Goal: Task Accomplishment & Management: Manage account settings

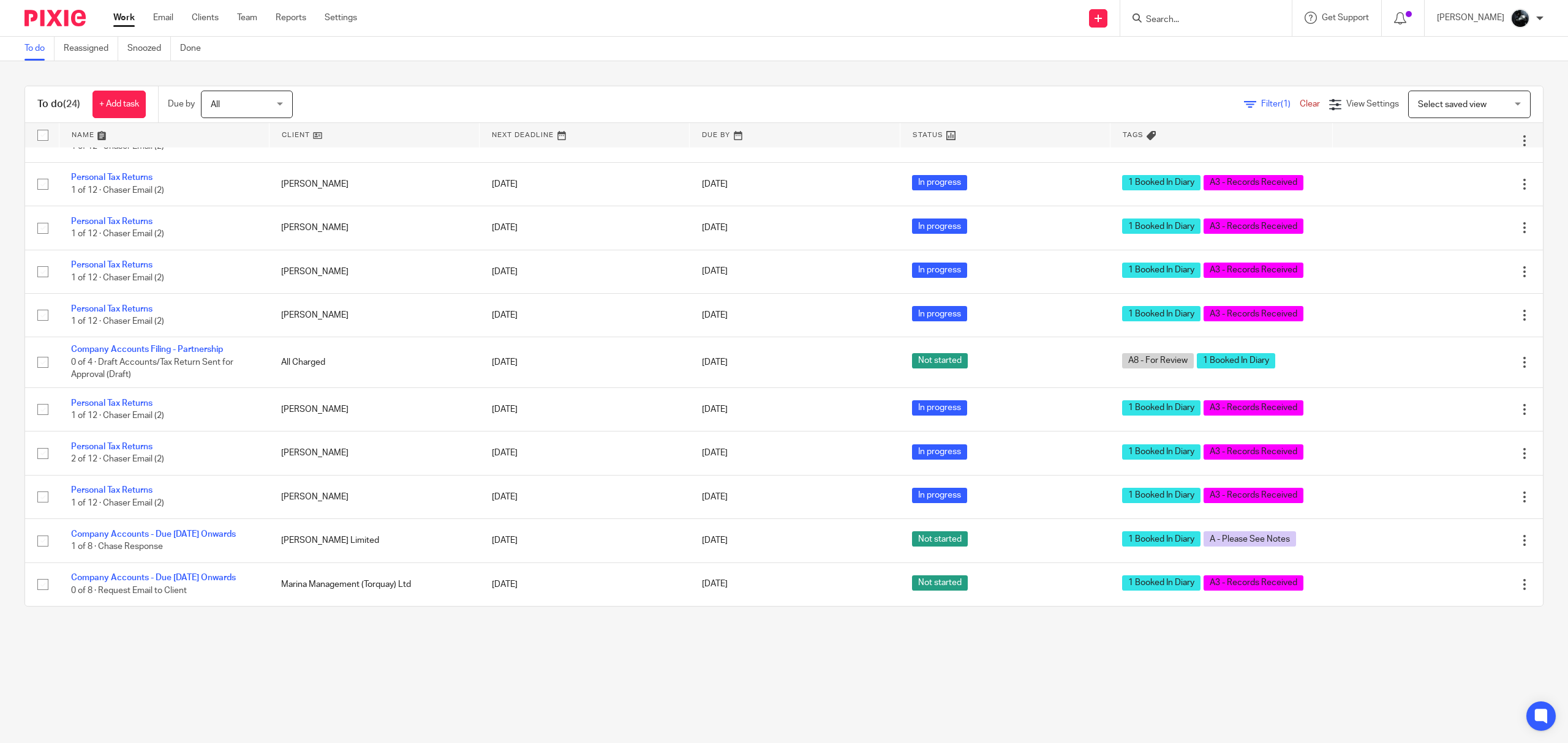
scroll to position [699, 0]
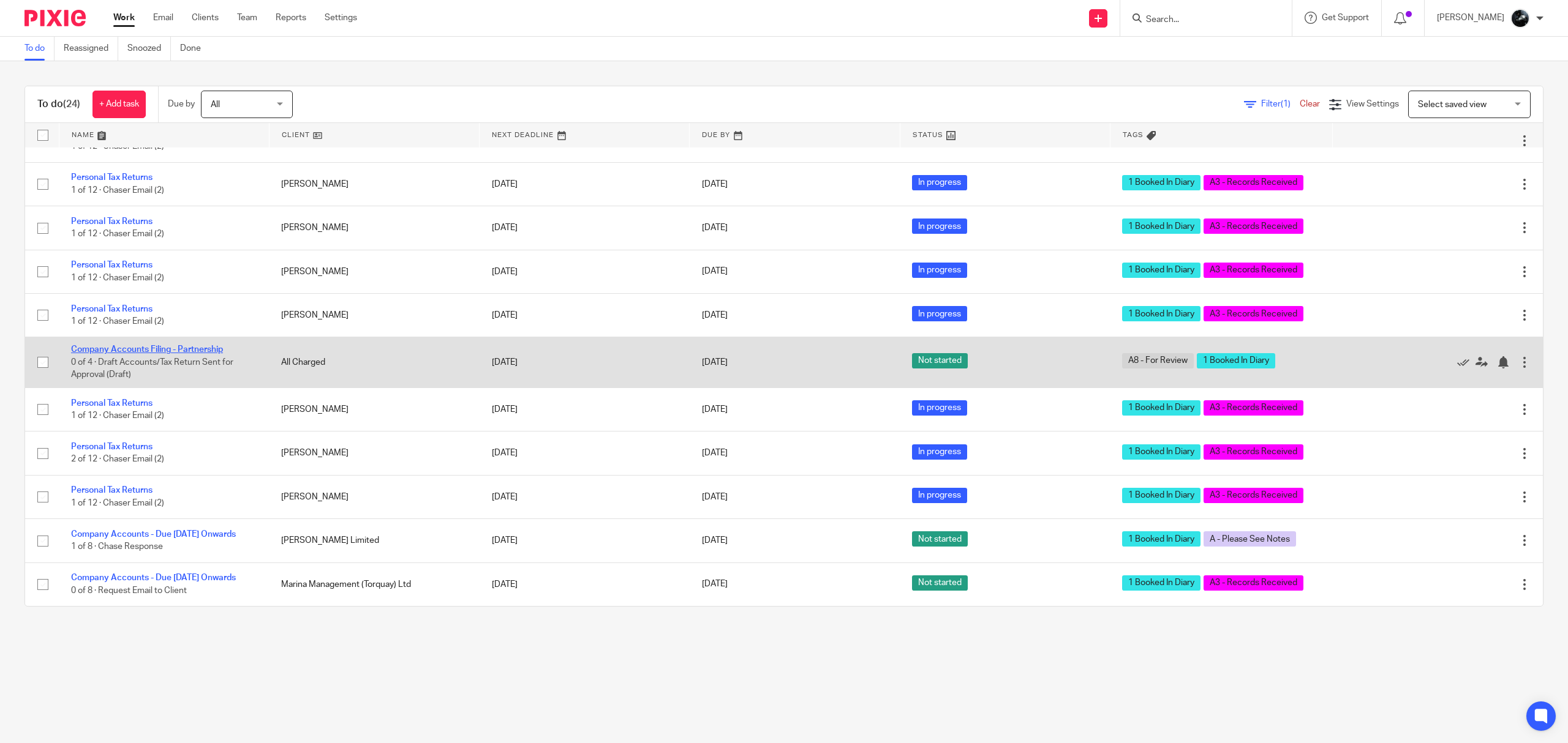
click at [193, 345] on link "Company Accounts Filing - Partnership" at bounding box center [147, 349] width 152 height 8
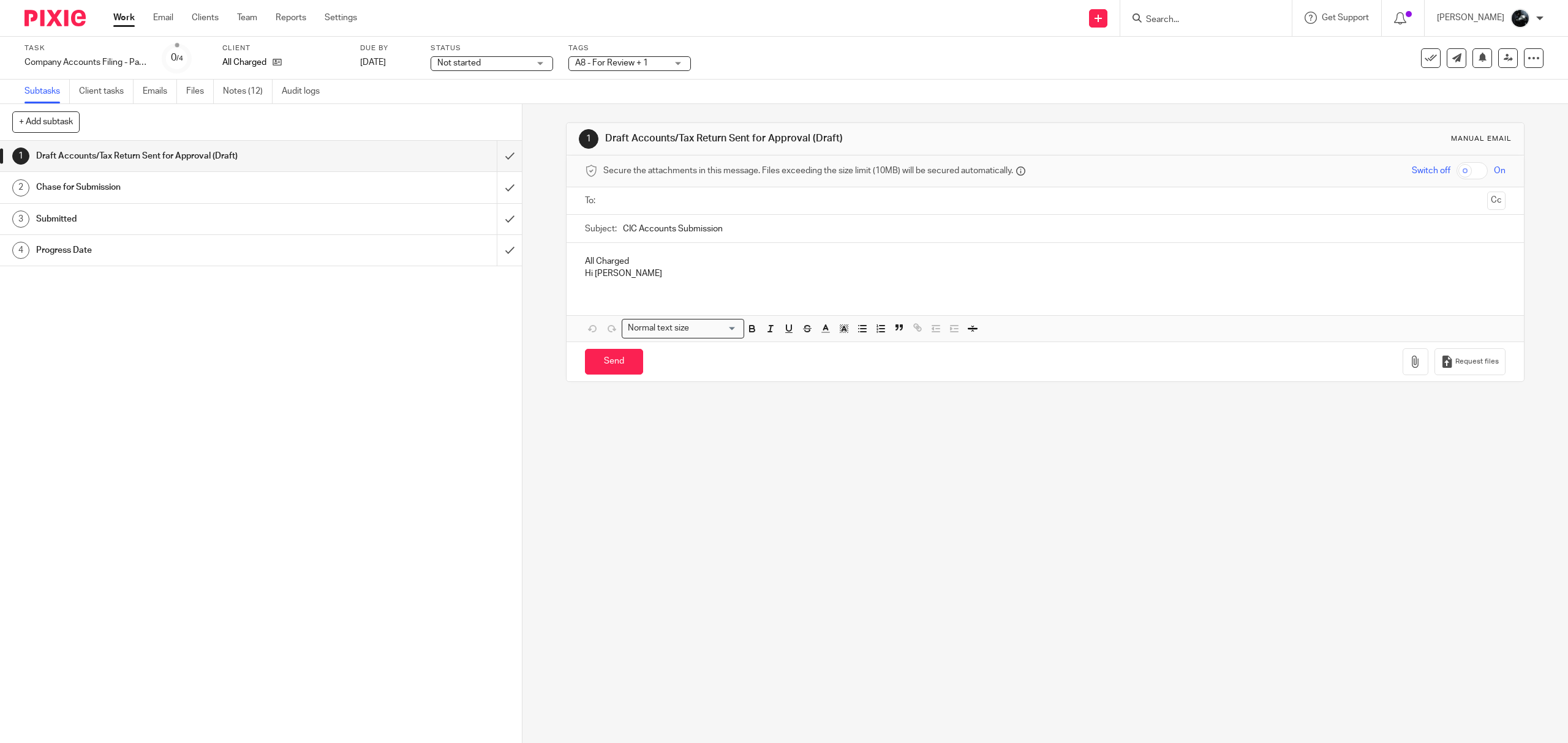
click at [234, 91] on link "Notes (12)" at bounding box center [248, 91] width 50 height 24
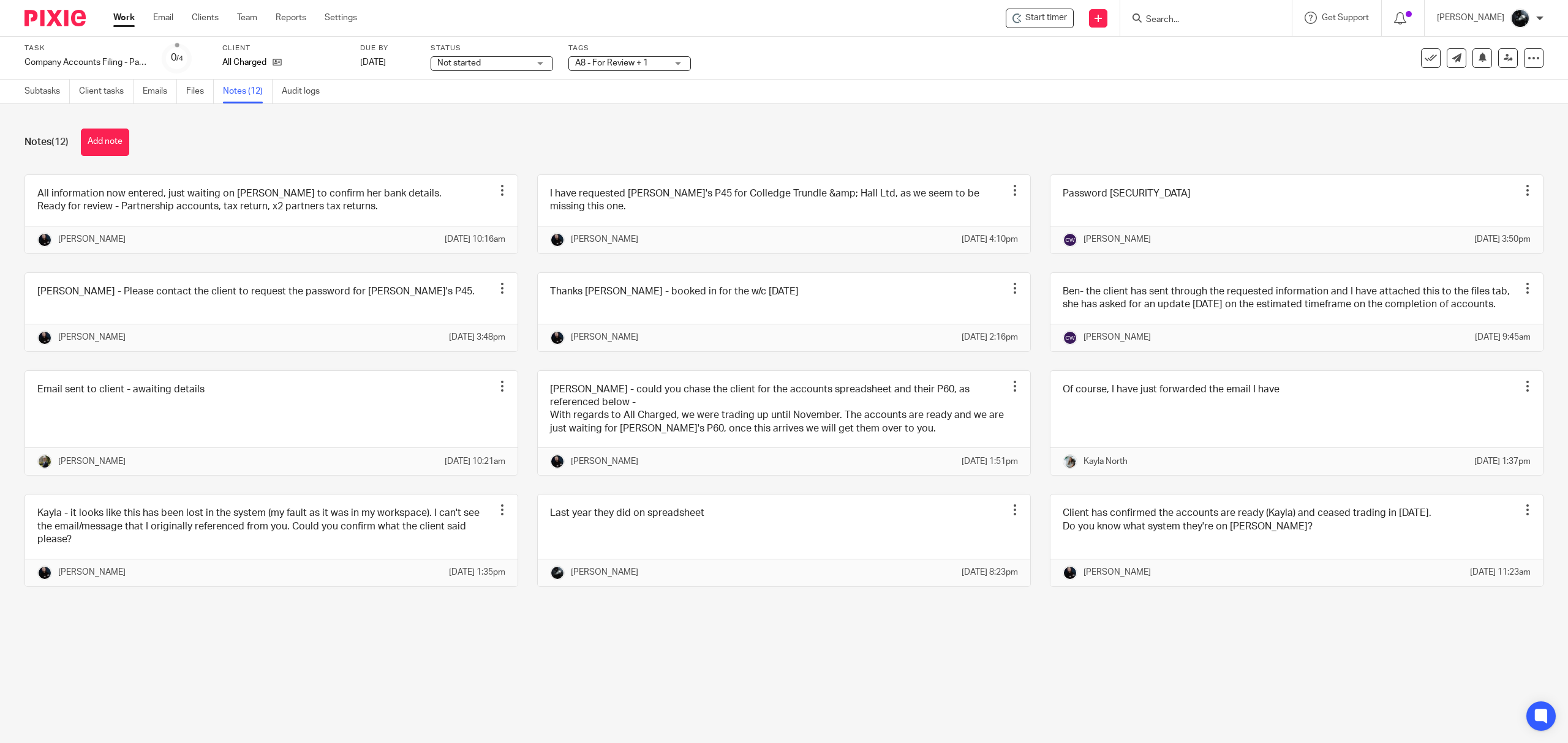
click at [642, 56] on div "A8 - For Review + 1" at bounding box center [630, 63] width 123 height 14
click at [622, 56] on li "1 Booked In Diary" at bounding box center [630, 43] width 121 height 25
checkbox input "false"
click at [736, 111] on div "Notes (12) Add note All information now entered, just waiting on Kathryn to con…" at bounding box center [784, 367] width 1568 height 526
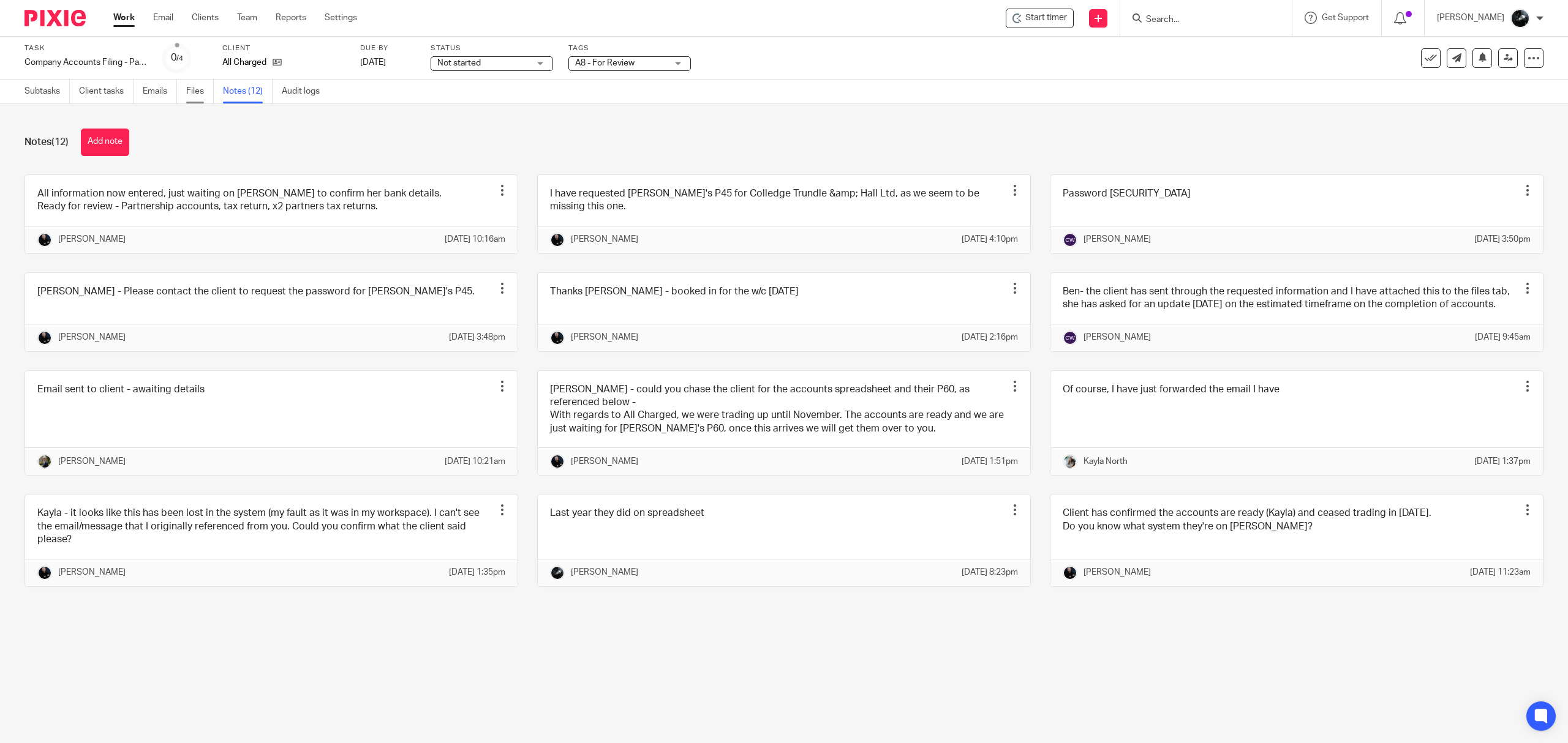
click at [197, 93] on link "Files" at bounding box center [200, 91] width 28 height 24
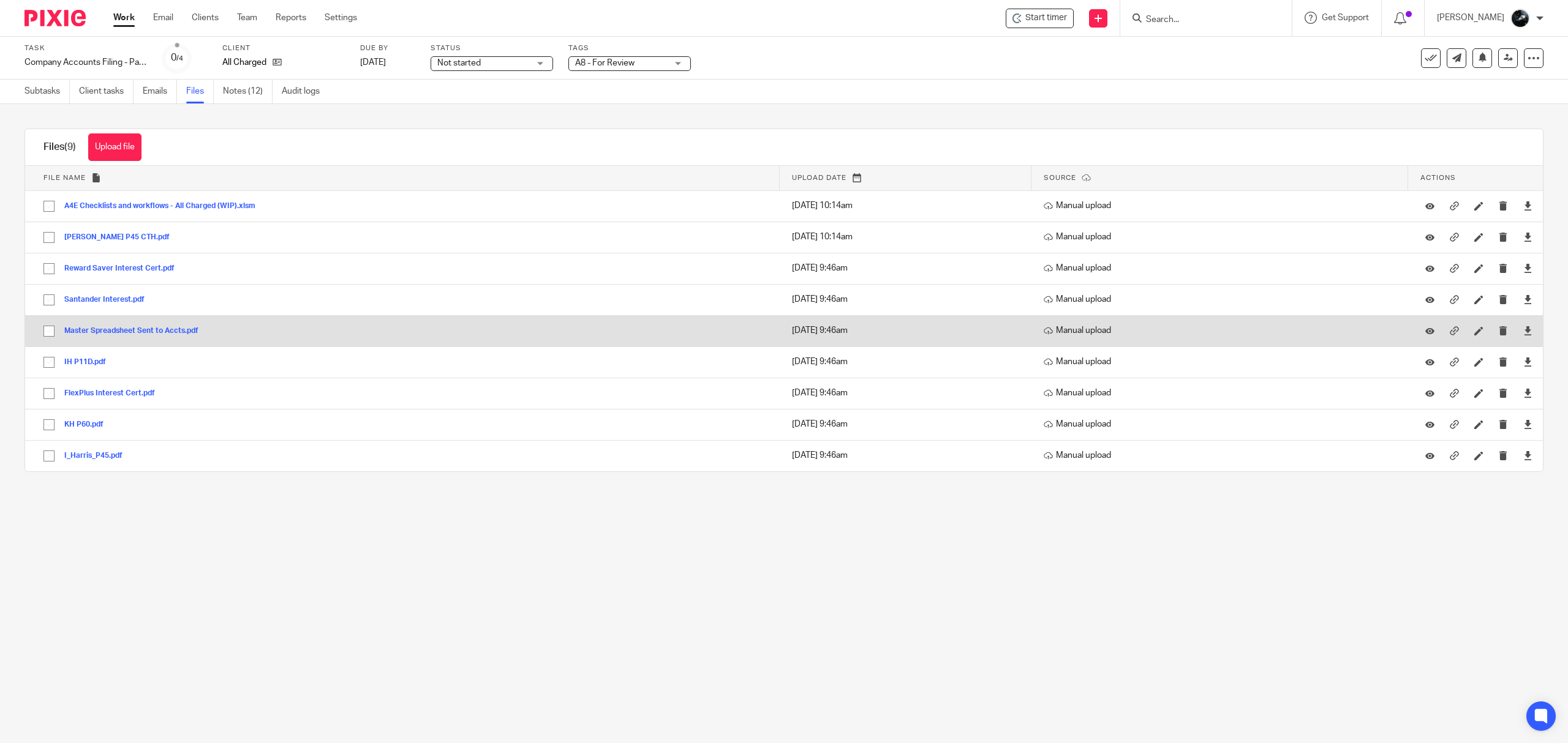
click at [180, 329] on button "Master Spreadsheet Sent to Accts.pdf" at bounding box center [136, 331] width 143 height 8
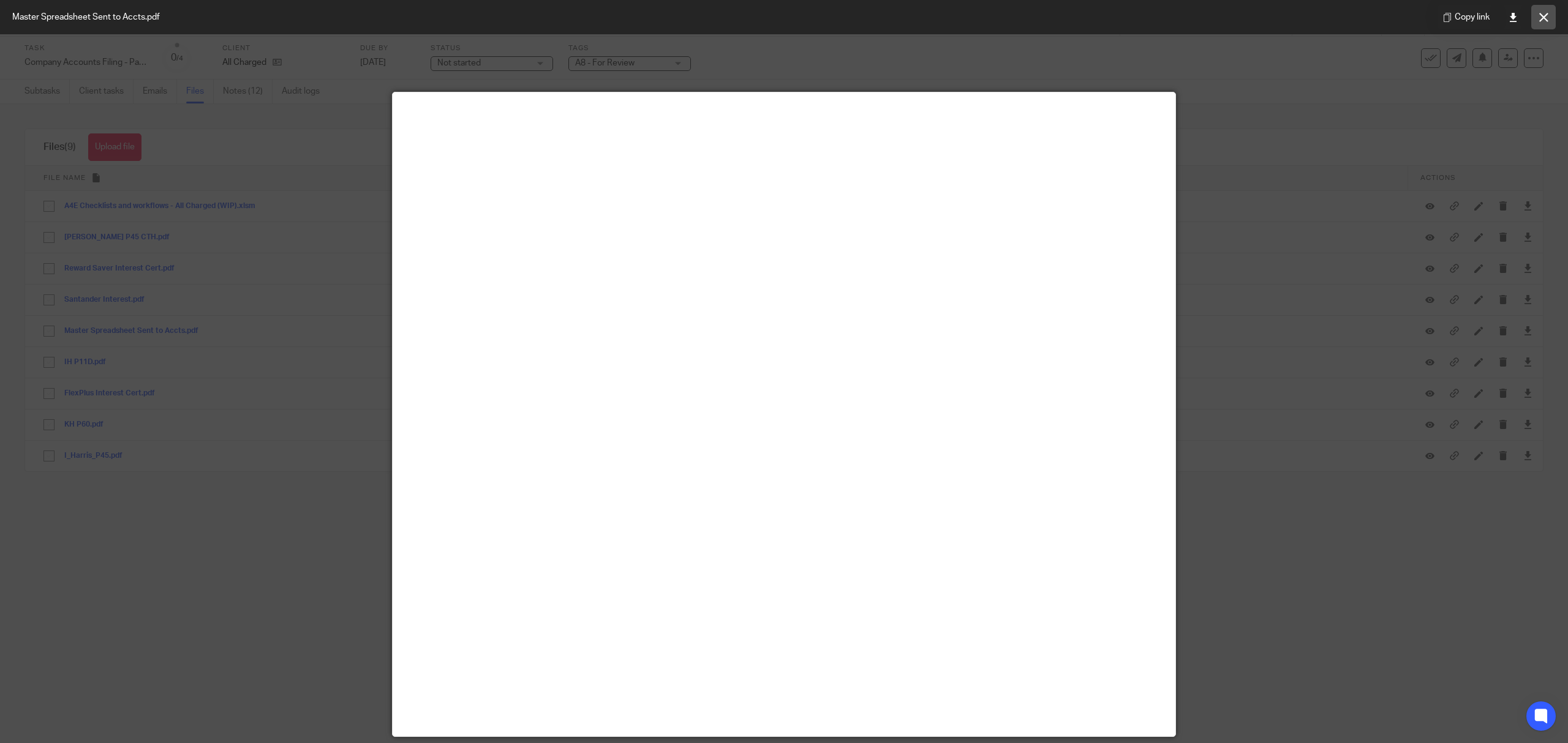
click at [1543, 20] on icon at bounding box center [1543, 17] width 9 height 9
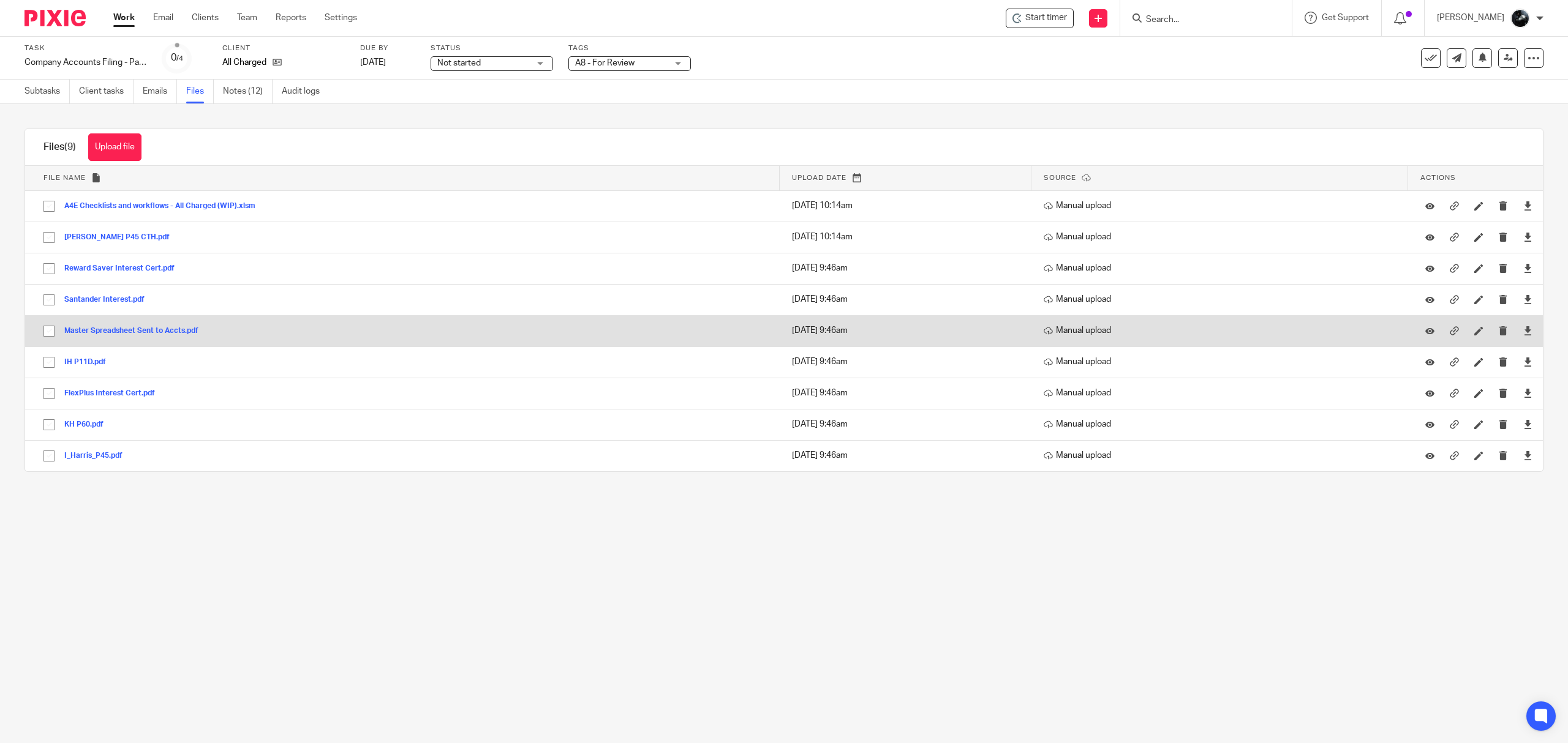
click at [136, 328] on button "Master Spreadsheet Sent to Accts.pdf" at bounding box center [136, 331] width 143 height 8
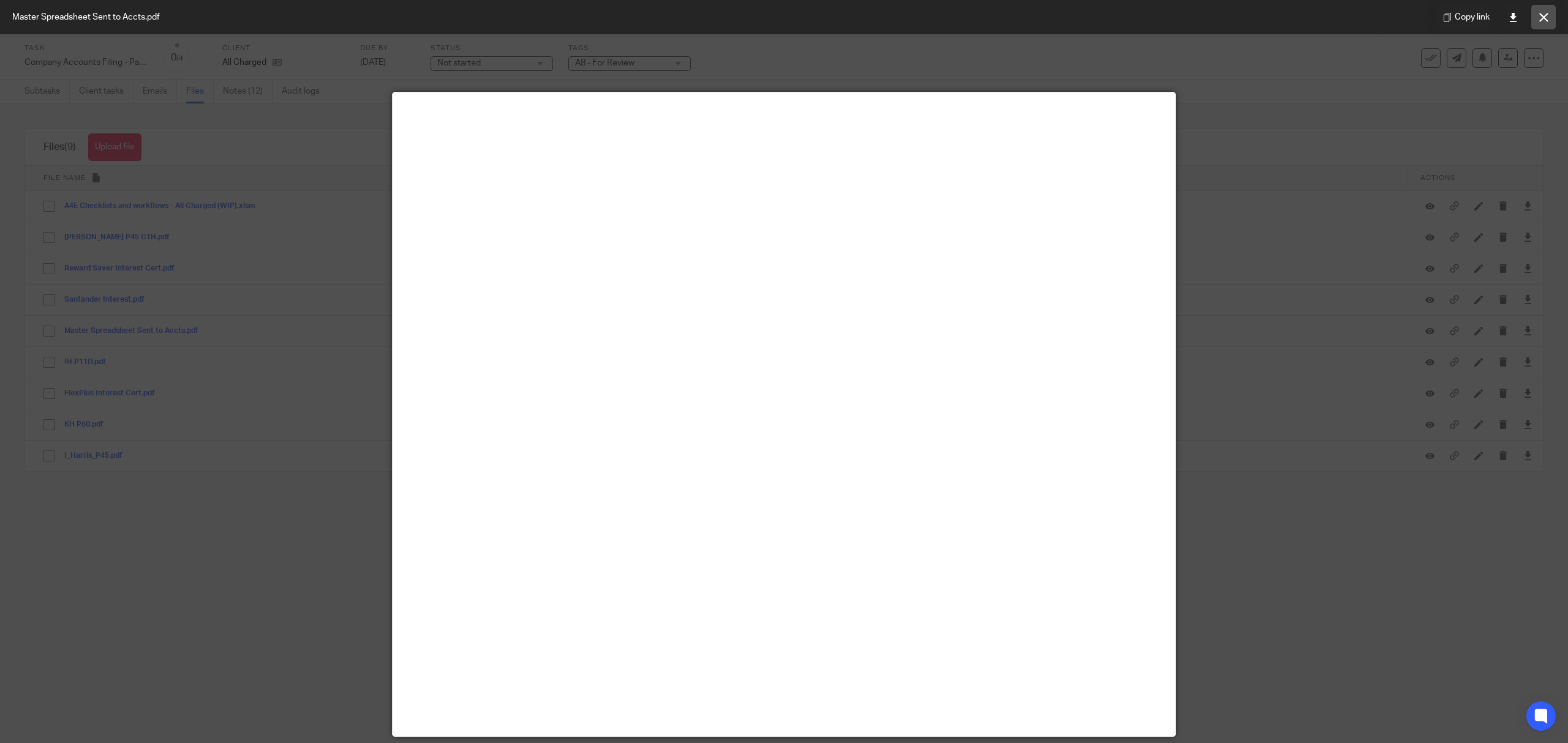
click at [1554, 15] on button at bounding box center [1544, 17] width 25 height 25
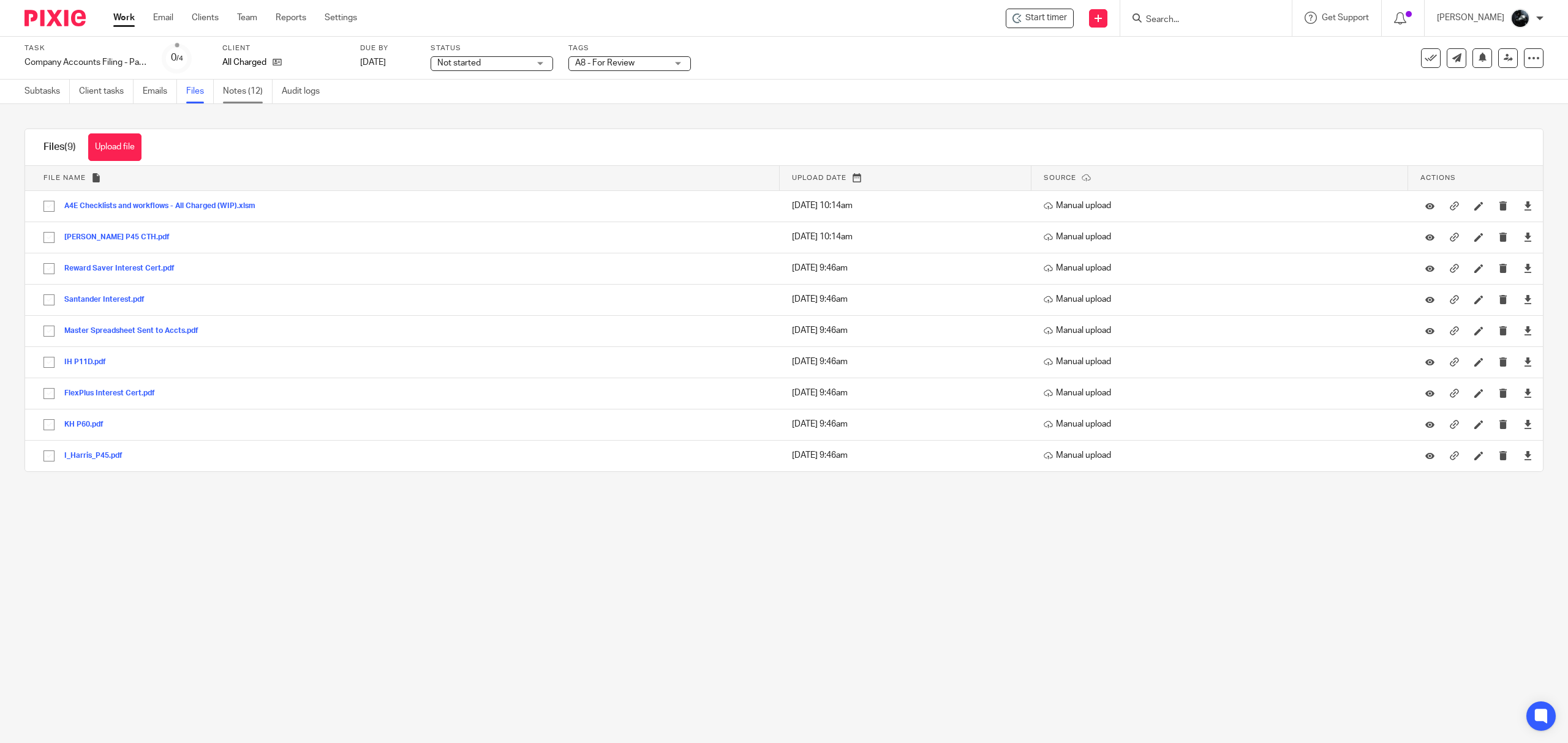
click at [271, 94] on link "Notes (12)" at bounding box center [248, 91] width 50 height 24
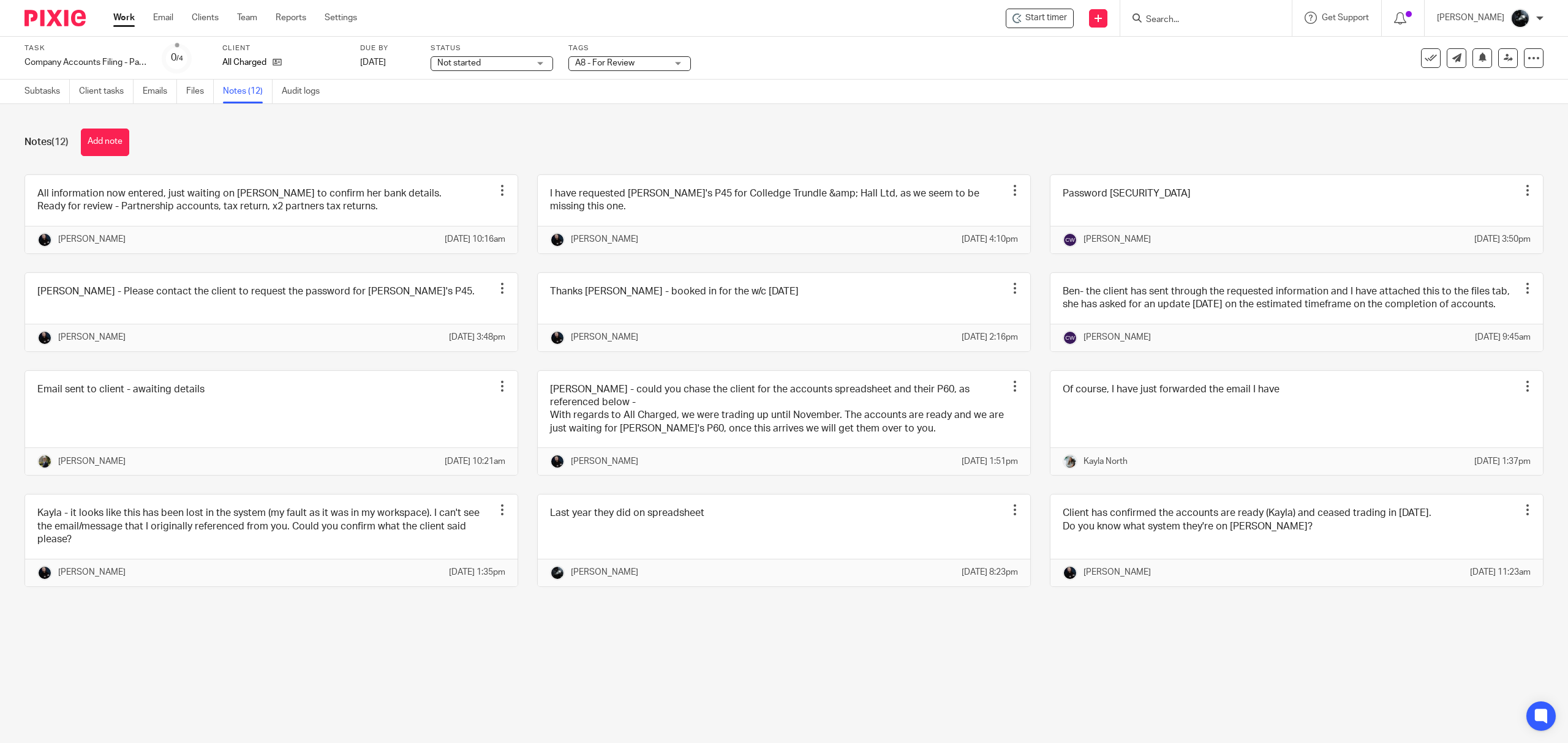
click at [107, 132] on button "Add note" at bounding box center [105, 142] width 48 height 28
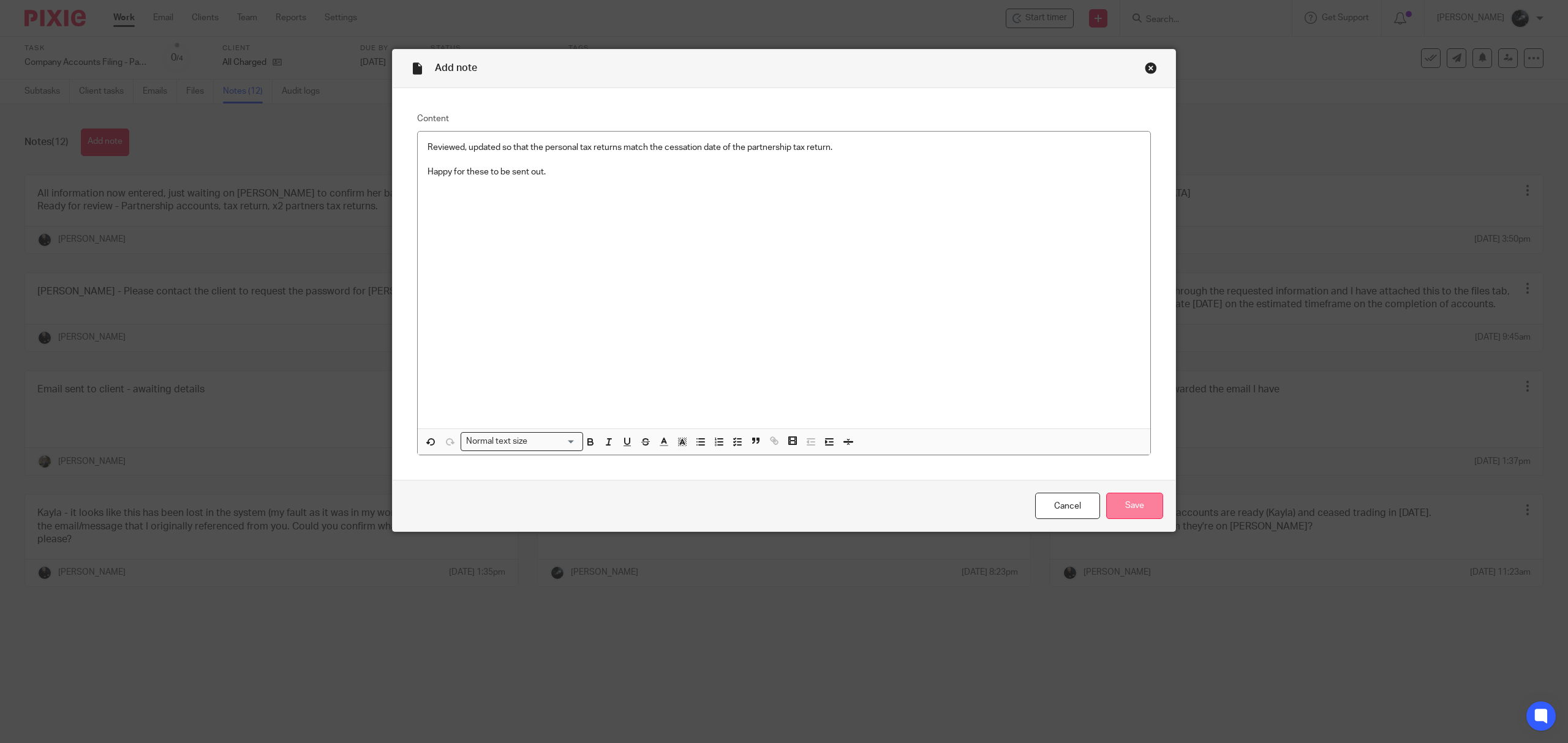
click at [1142, 517] on input "Save" at bounding box center [1134, 506] width 57 height 26
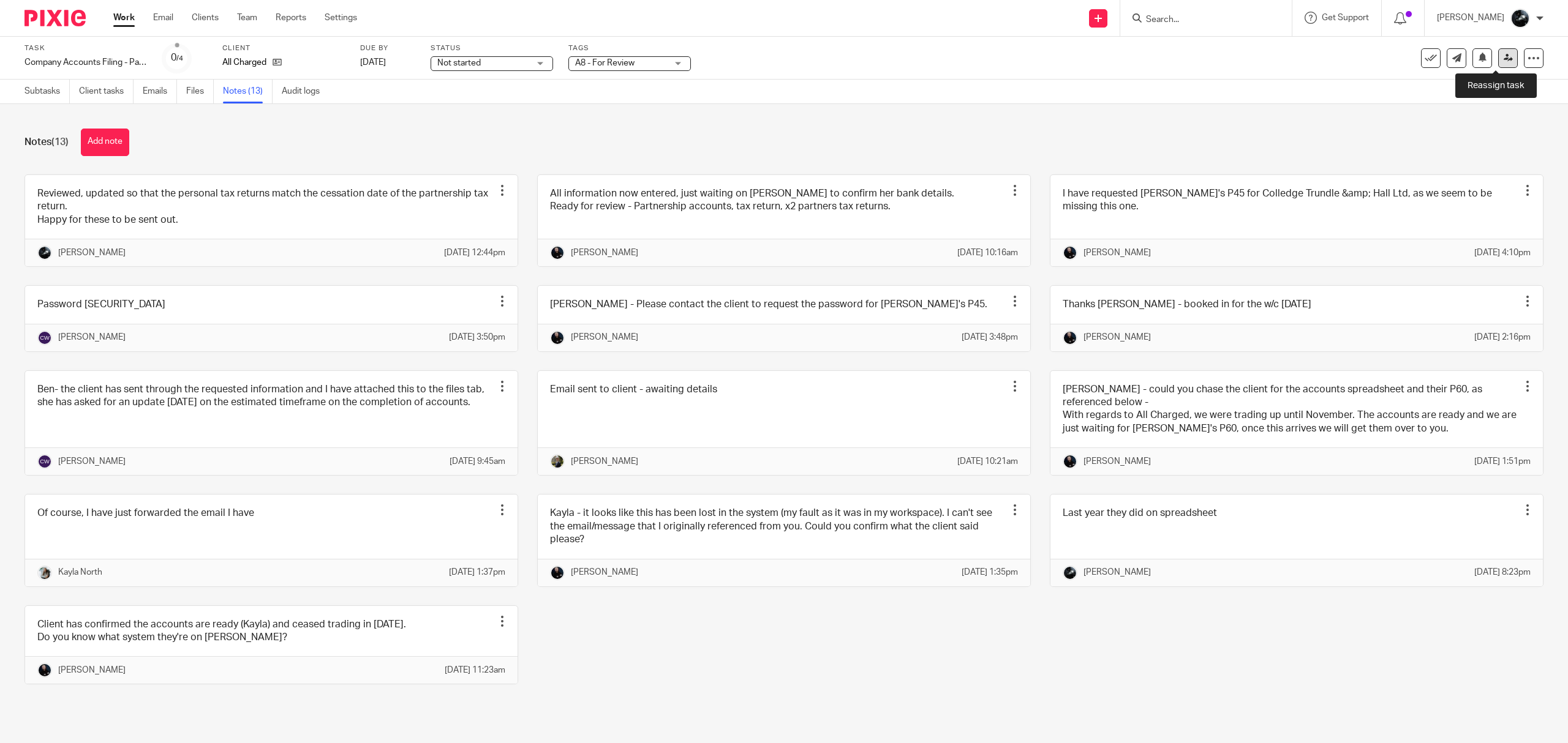
click at [1493, 57] on body "Work Email Clients Team Reports Settings Work Email Clients Team Reports Settin…" at bounding box center [784, 372] width 1568 height 743
click at [1498, 64] on link at bounding box center [1508, 58] width 19 height 19
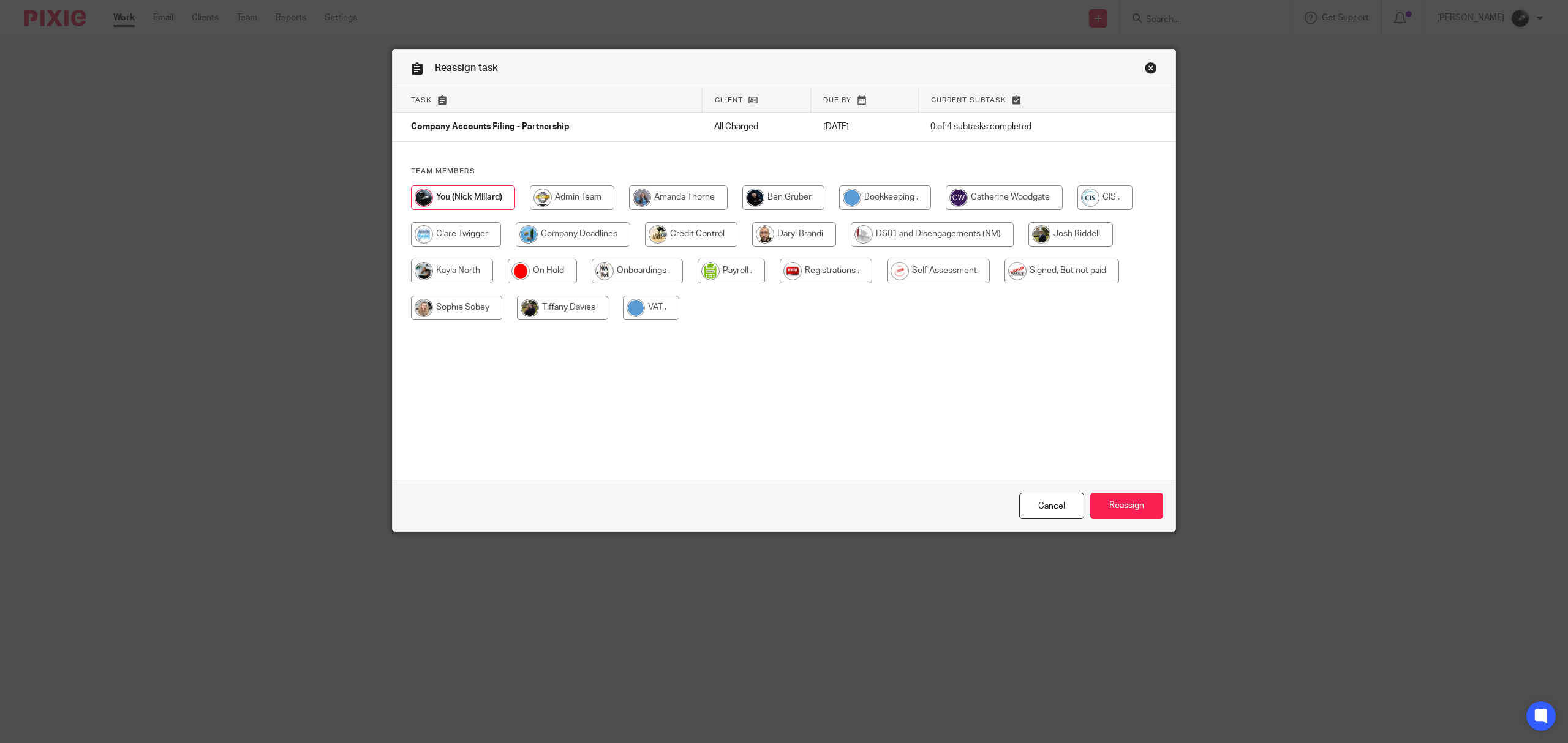
click at [787, 201] on input "radio" at bounding box center [783, 198] width 82 height 25
radio input "true"
click at [1110, 509] on input "Reassign" at bounding box center [1127, 506] width 73 height 26
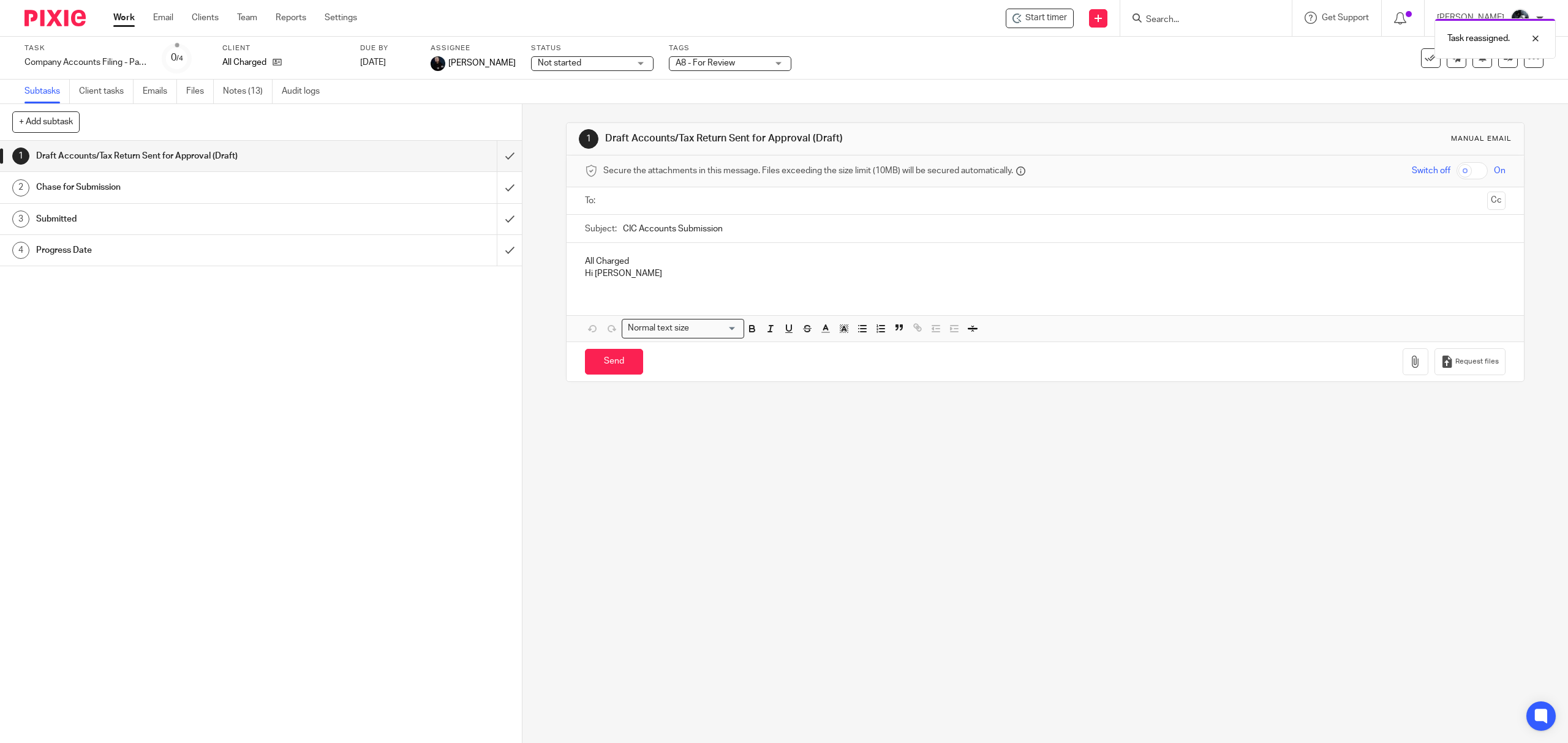
click at [52, 19] on img at bounding box center [55, 18] width 61 height 17
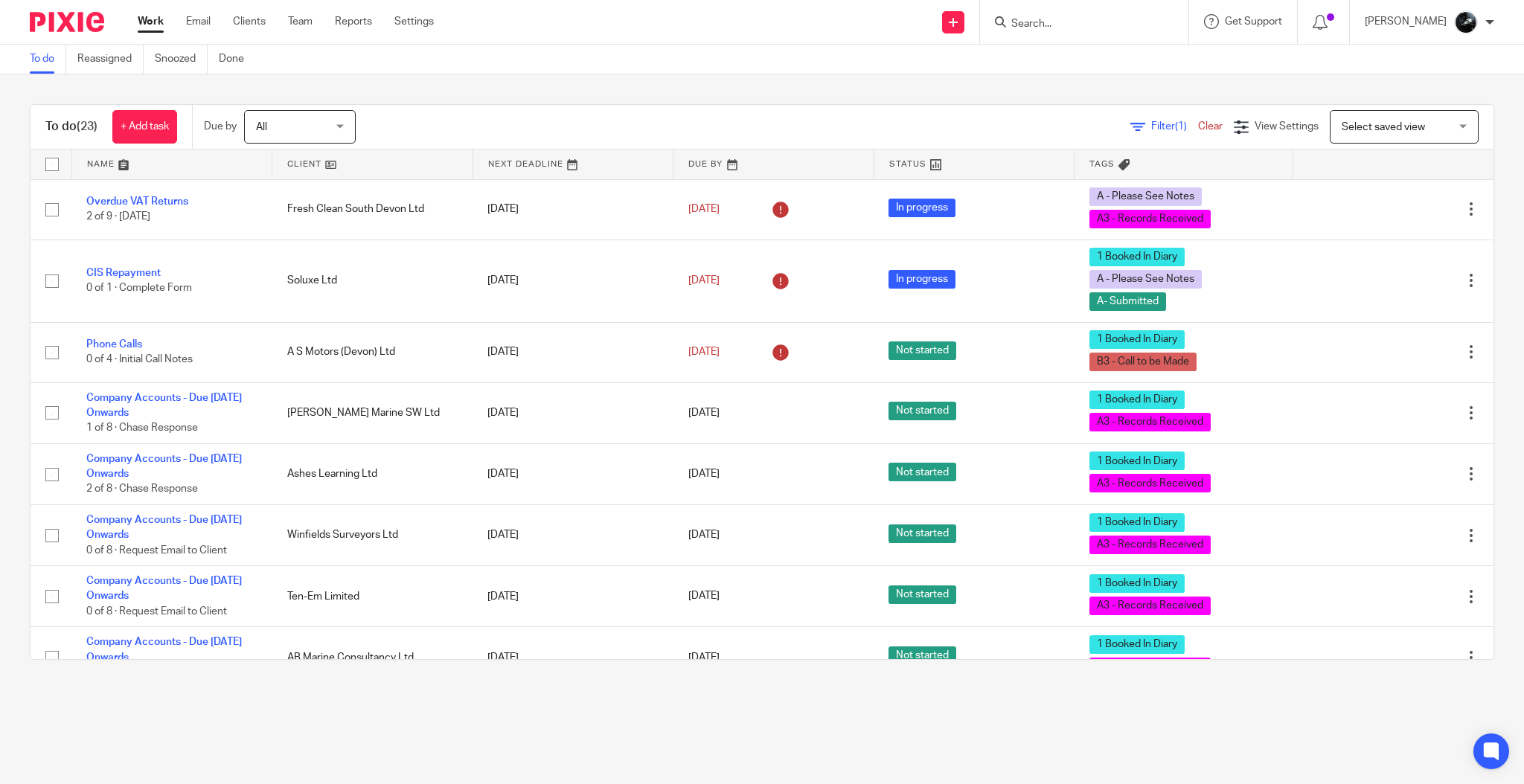
click at [72, 23] on img at bounding box center [67, 22] width 74 height 20
